Goal: Information Seeking & Learning: Learn about a topic

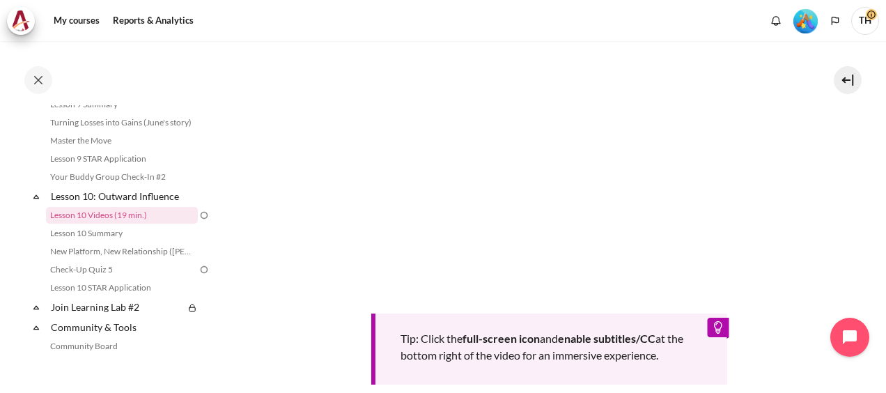
scroll to position [418, 0]
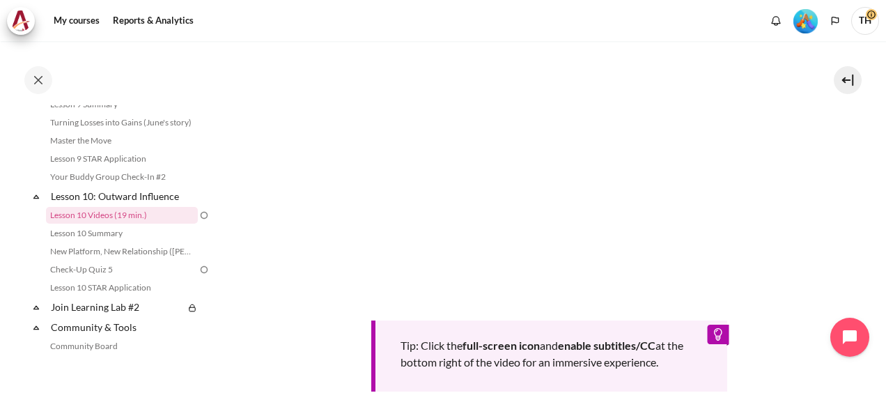
click at [830, 239] on section "My courses OPO VN B2 Lesson 10: Outward Influence Lesson 10 Videos (19 min.) Le…" at bounding box center [549, 98] width 652 height 951
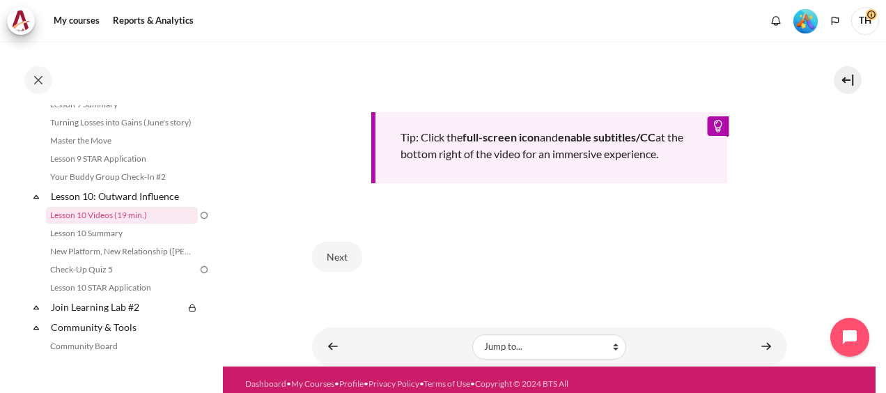
scroll to position [627, 0]
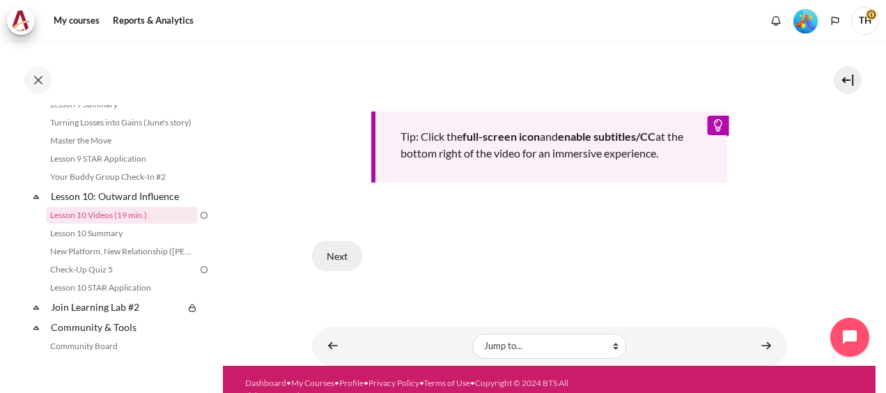
click at [337, 249] on button "Next" at bounding box center [337, 255] width 50 height 29
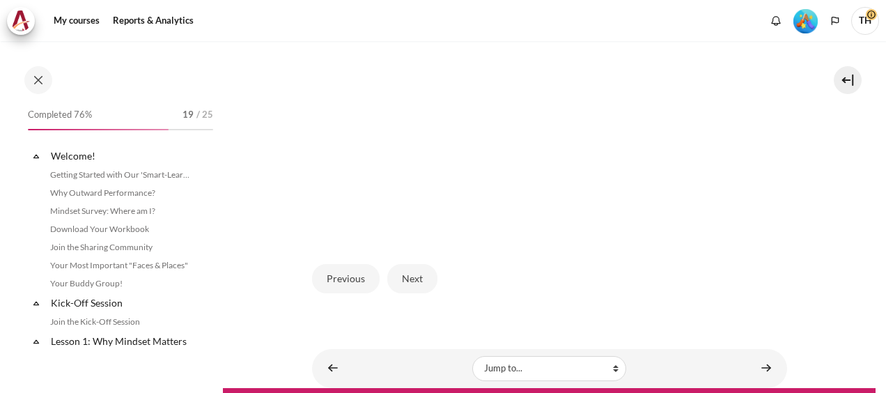
scroll to position [455, 0]
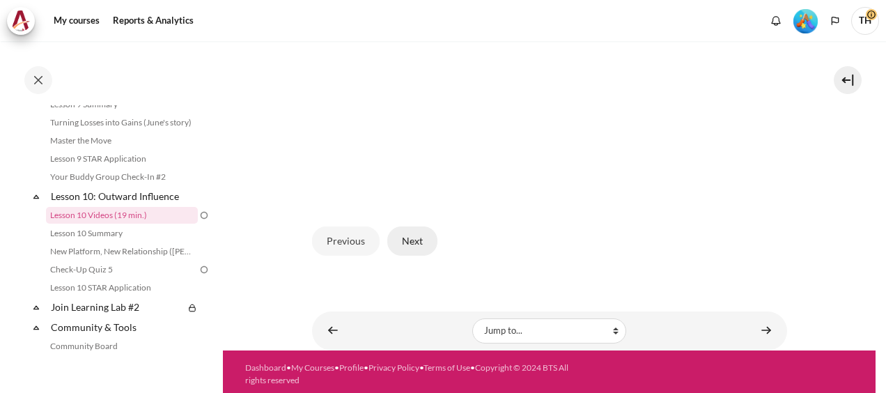
click at [411, 235] on button "Next" at bounding box center [412, 240] width 50 height 29
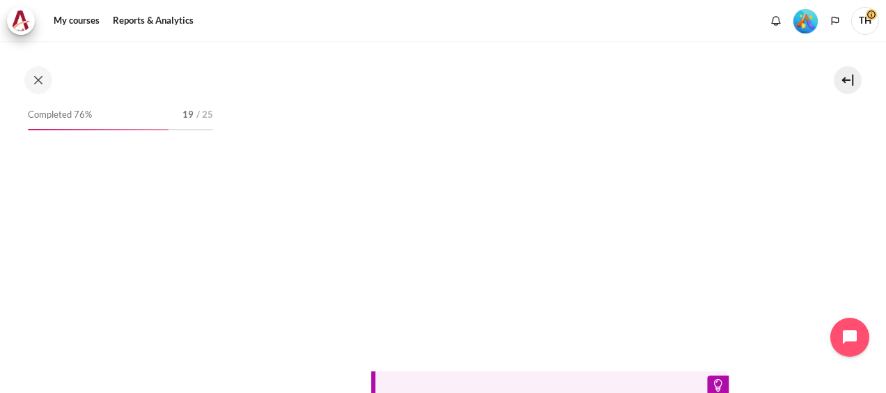
scroll to position [1241, 0]
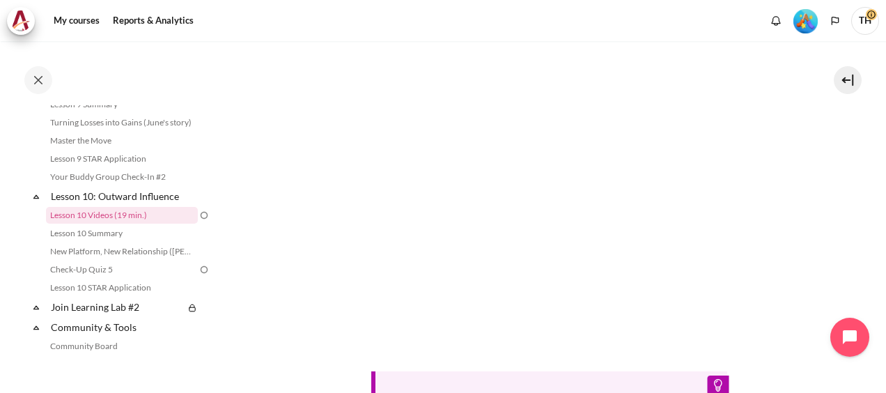
click at [806, 210] on section "My courses OPO VN B2 Lesson 10: Outward Influence Lesson 10 Videos (19 min.) Le…" at bounding box center [549, 123] width 652 height 1001
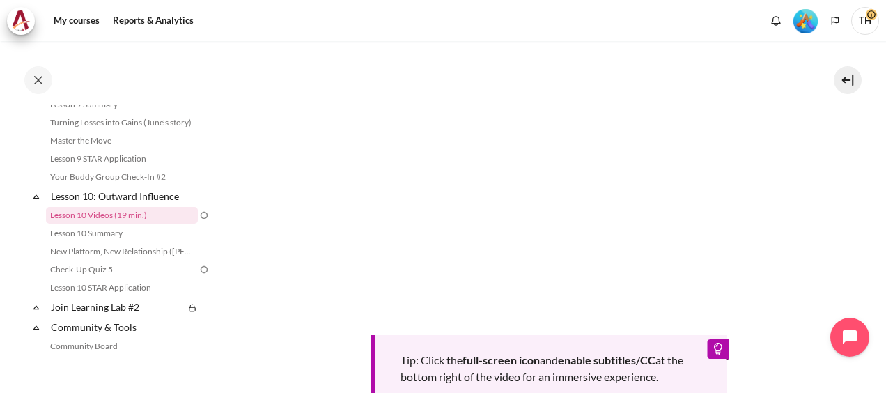
scroll to position [692, 0]
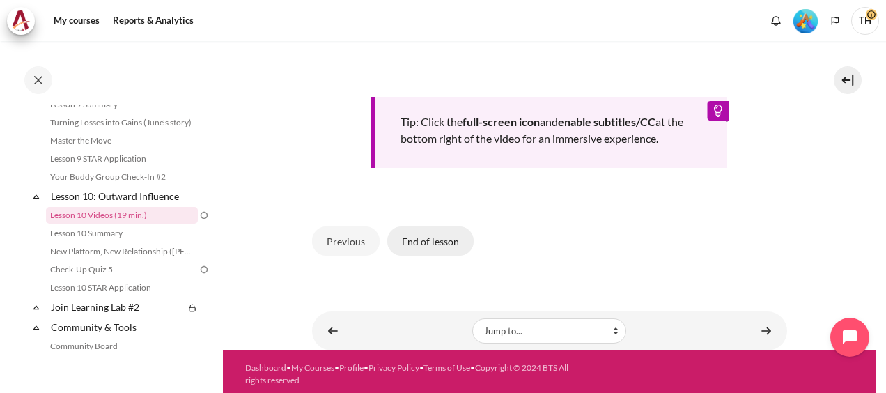
click at [444, 234] on button "End of lesson" at bounding box center [430, 240] width 86 height 29
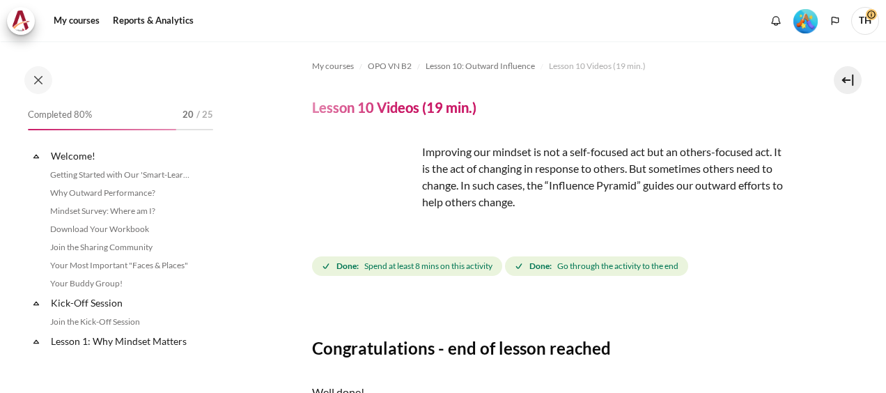
scroll to position [1241, 0]
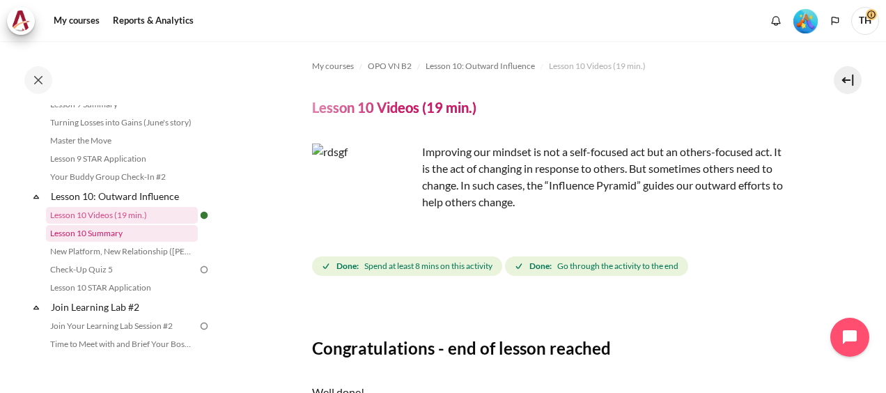
click at [104, 242] on link "Lesson 10 Summary" at bounding box center [122, 233] width 152 height 17
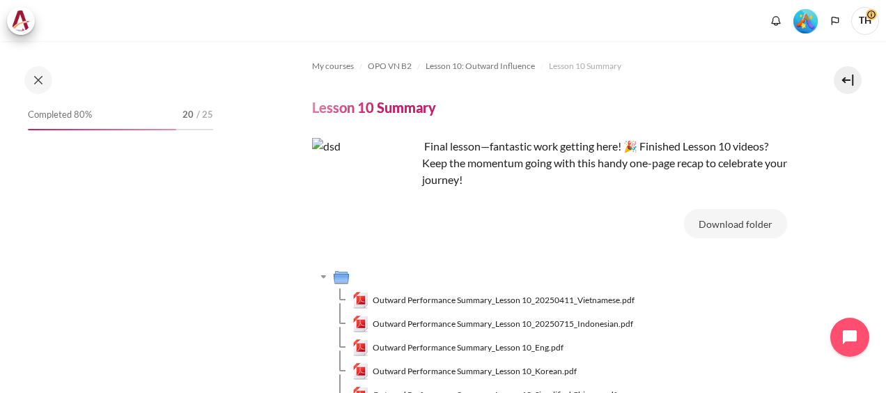
scroll to position [1260, 0]
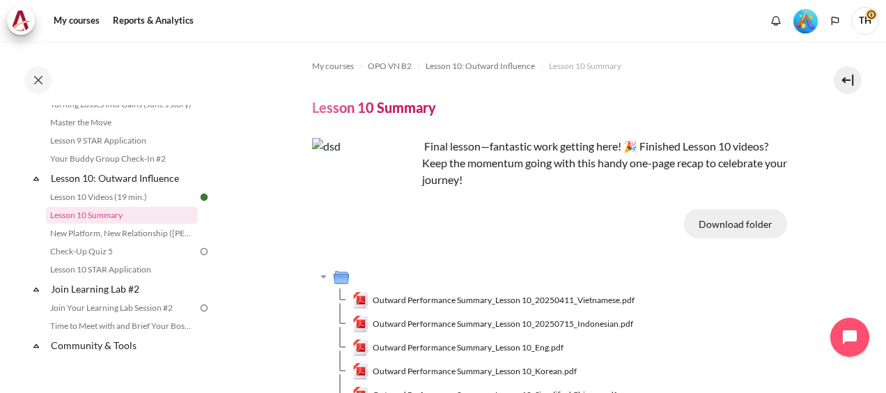
click at [751, 223] on button "Download folder" at bounding box center [735, 223] width 103 height 29
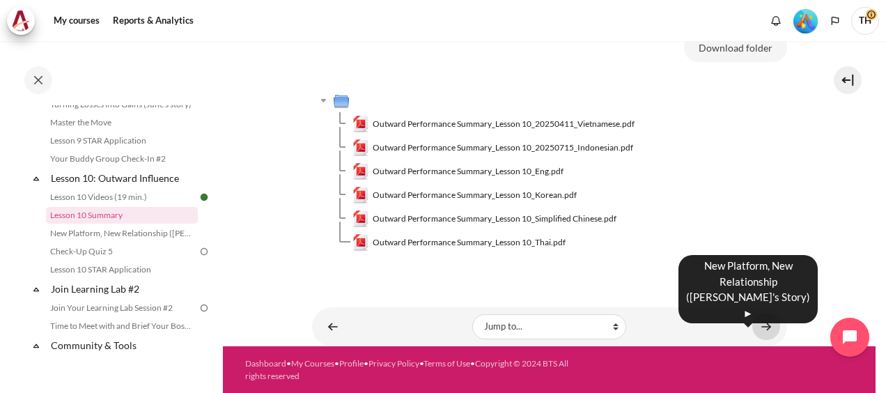
click at [758, 329] on link "Content" at bounding box center [766, 326] width 28 height 27
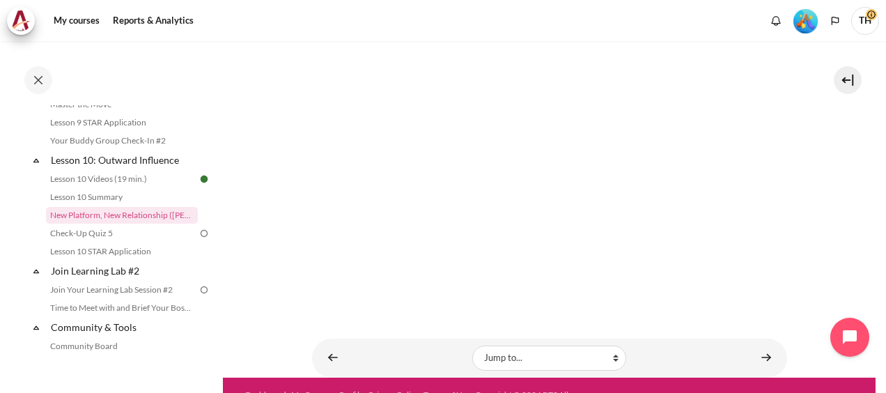
scroll to position [218, 0]
click at [762, 352] on link "Content" at bounding box center [766, 357] width 28 height 27
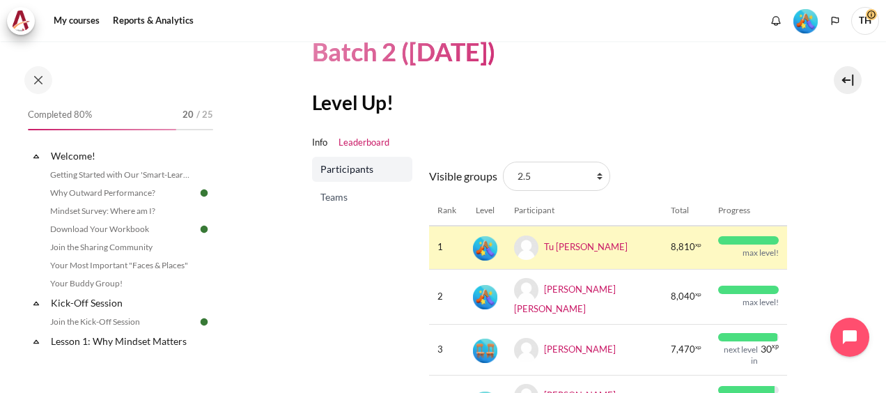
scroll to position [110, 0]
click at [338, 202] on span "Teams" at bounding box center [363, 196] width 86 height 14
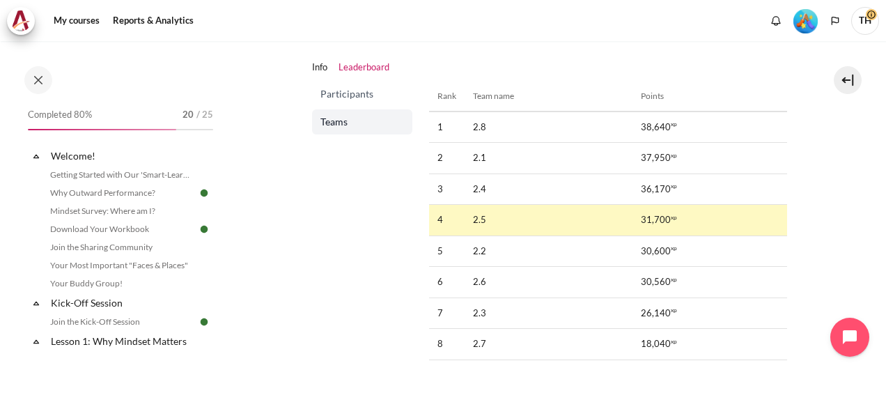
scroll to position [187, 0]
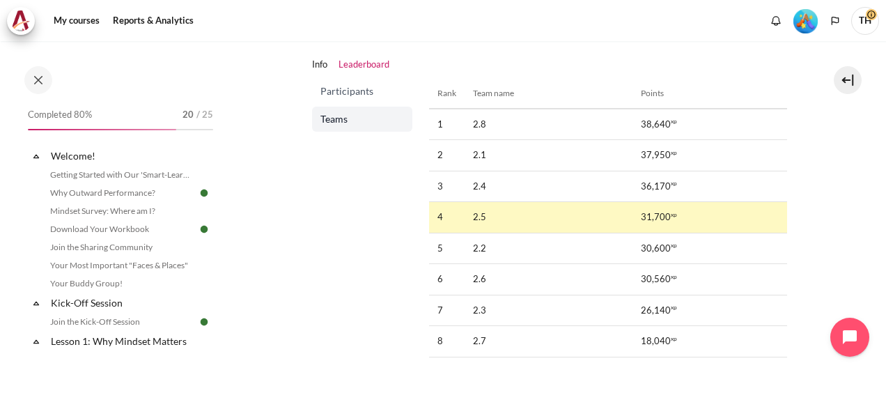
click at [351, 92] on span "Participants" at bounding box center [363, 91] width 86 height 14
